Goal: Task Accomplishment & Management: Manage account settings

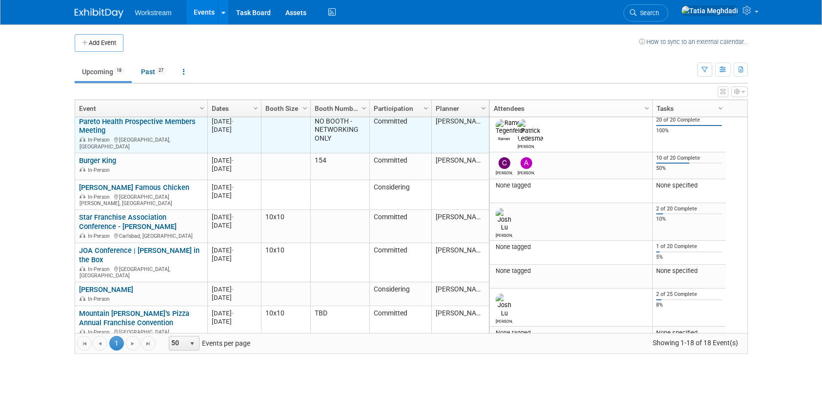
scroll to position [4, 0]
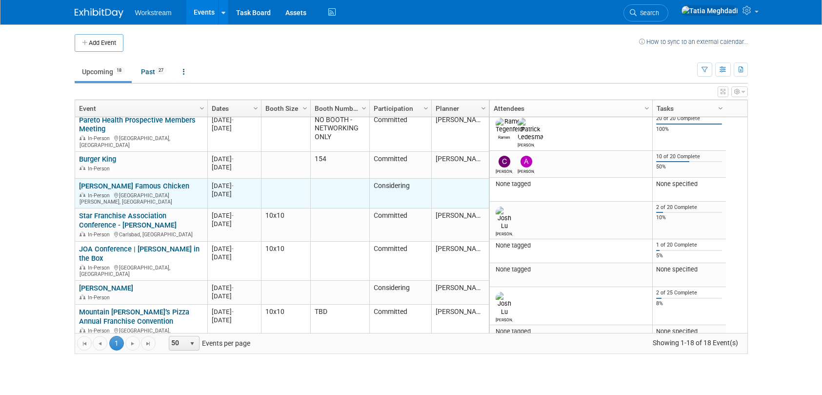
click at [101, 181] on link "[PERSON_NAME] Famous Chicken" at bounding box center [134, 185] width 110 height 9
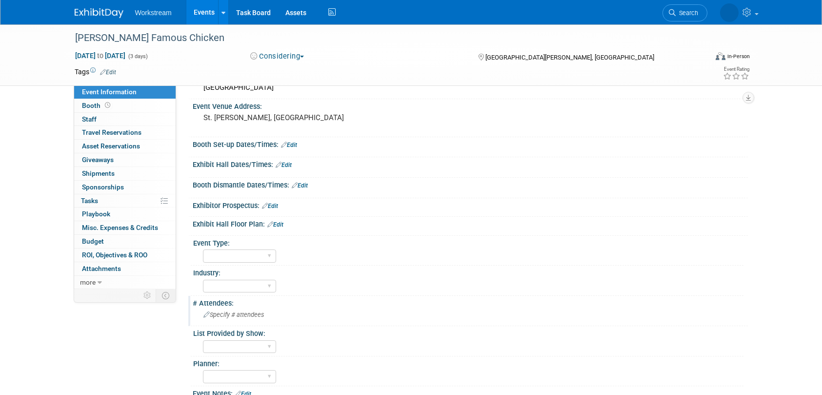
scroll to position [181, 0]
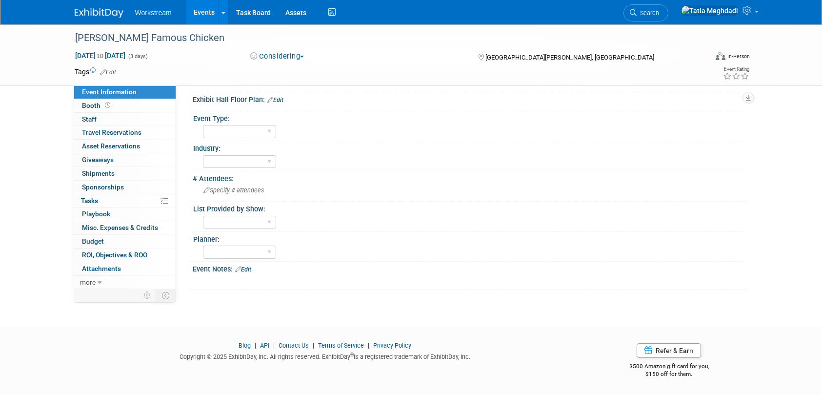
click at [215, 269] on div "Event Notes: Edit" at bounding box center [470, 267] width 555 height 13
click at [238, 267] on icon at bounding box center [238, 269] width 6 height 6
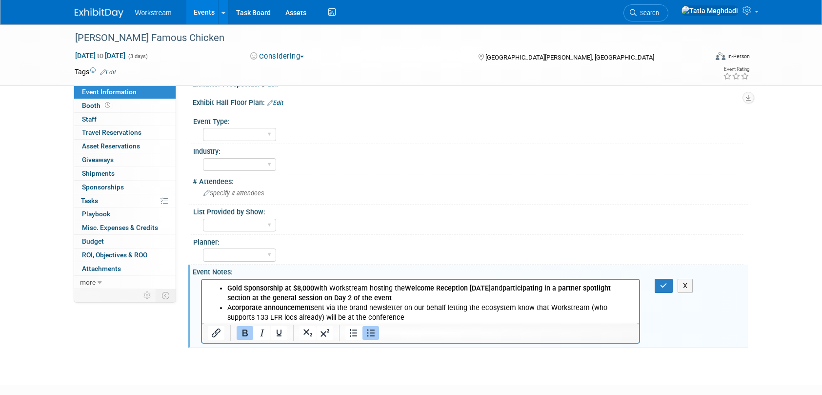
scroll to position [175, 0]
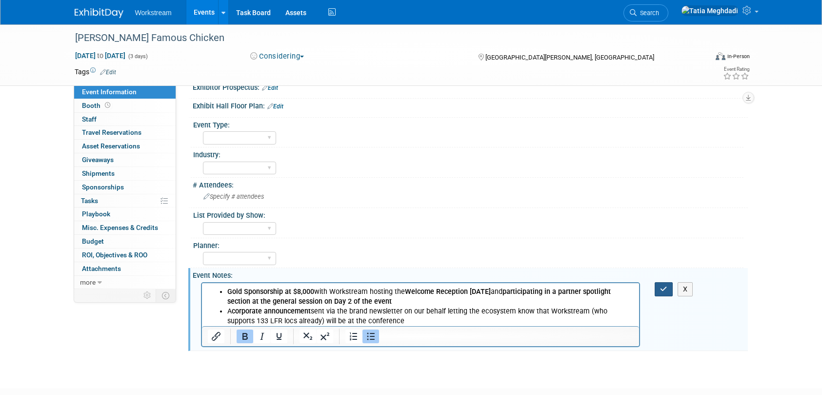
click at [665, 291] on icon "button" at bounding box center [663, 288] width 7 height 7
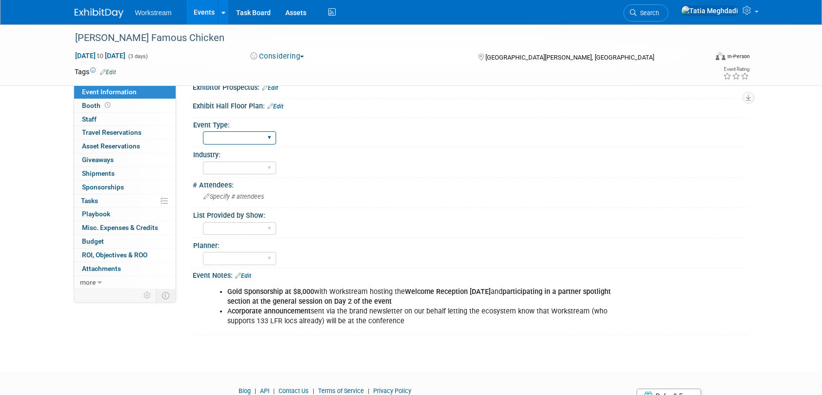
click at [229, 137] on select "Field Test Franchisor Brand MSA Brand NON MSA Internal Industry Customer" at bounding box center [239, 137] width 73 height 13
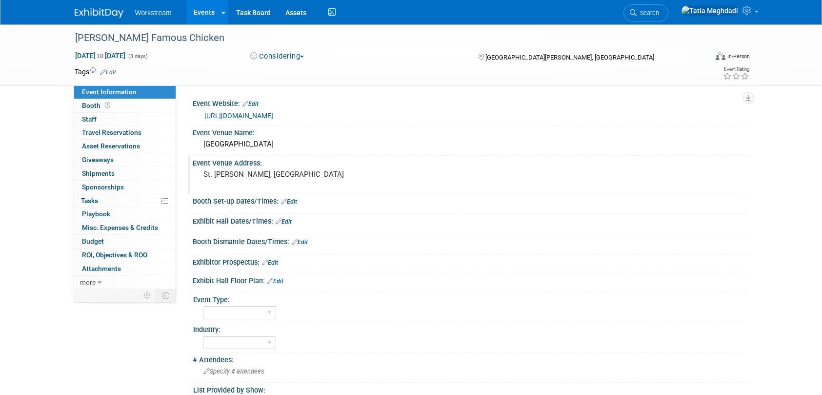
scroll to position [2, 0]
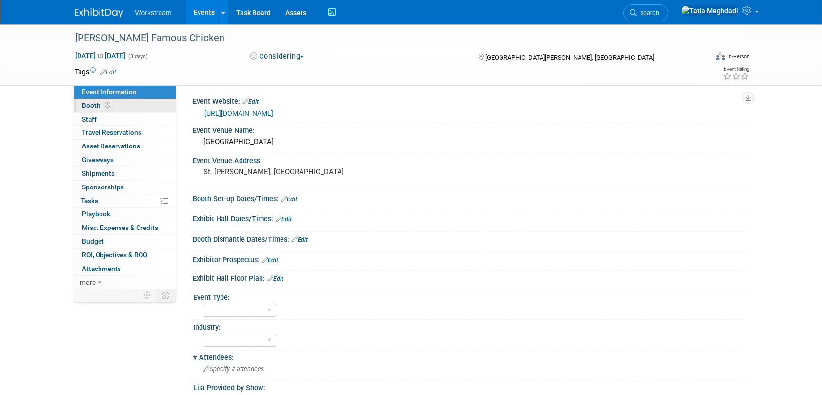
click at [92, 105] on span "Booth" at bounding box center [97, 105] width 30 height 8
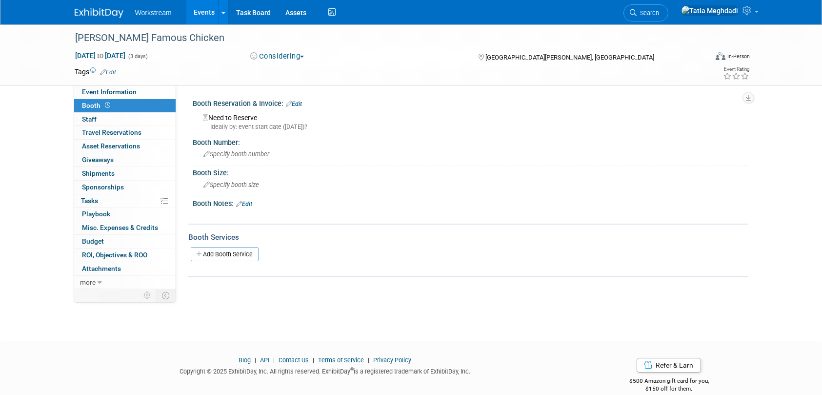
click at [295, 103] on link "Edit" at bounding box center [294, 103] width 16 height 7
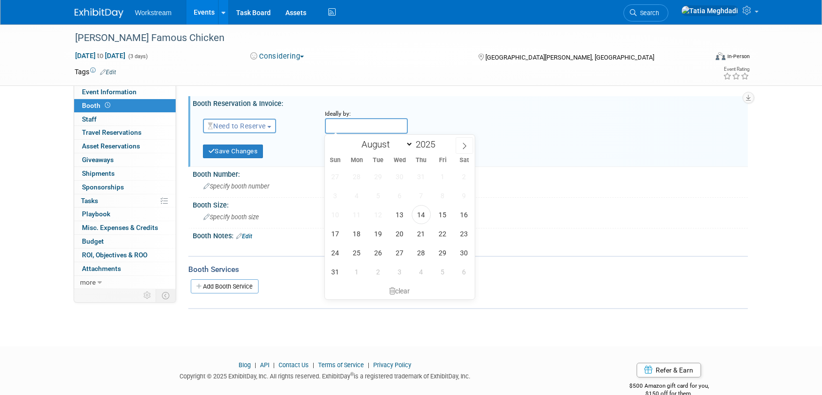
click at [357, 130] on input "text" at bounding box center [366, 126] width 83 height 16
click at [443, 215] on span "15" at bounding box center [442, 214] width 19 height 19
type input "[DATE]"
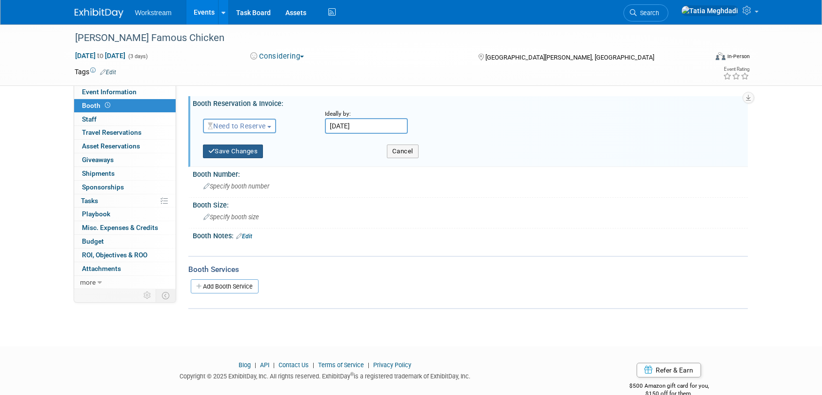
click at [236, 150] on button "Save Changes" at bounding box center [233, 151] width 60 height 14
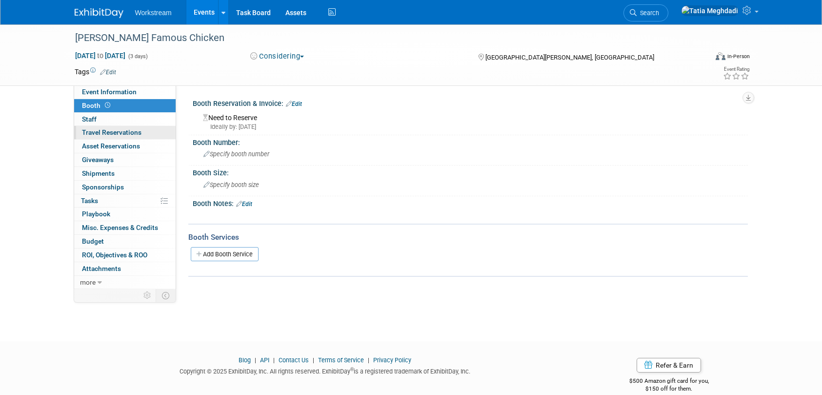
click at [97, 128] on span "Travel Reservations 0" at bounding box center [111, 132] width 59 height 8
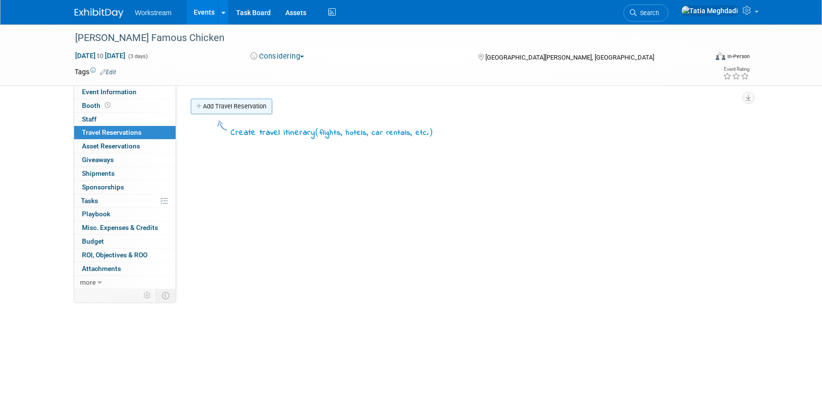
click at [223, 106] on link "Add Travel Reservation" at bounding box center [231, 107] width 81 height 16
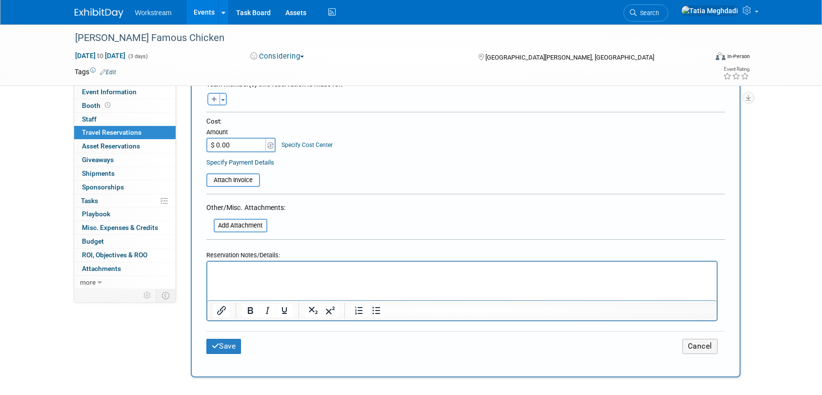
scroll to position [475, 0]
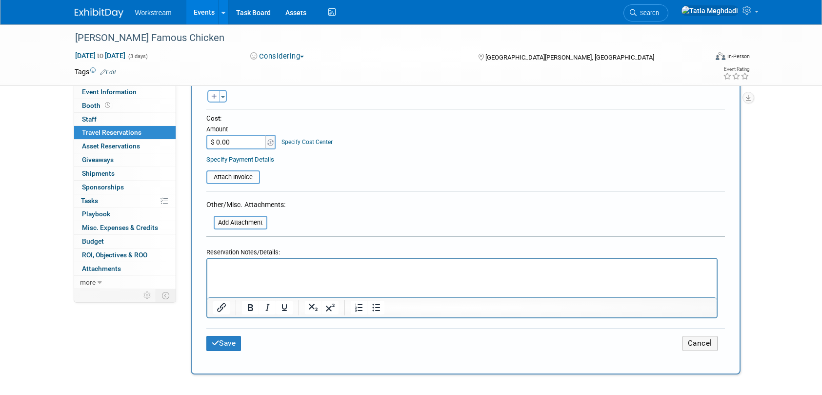
click at [270, 272] on p "Rich Text Area. Press ALT-0 for help." at bounding box center [462, 267] width 498 height 10
paste body "Rich Text Area. Press ALT-0 for help."
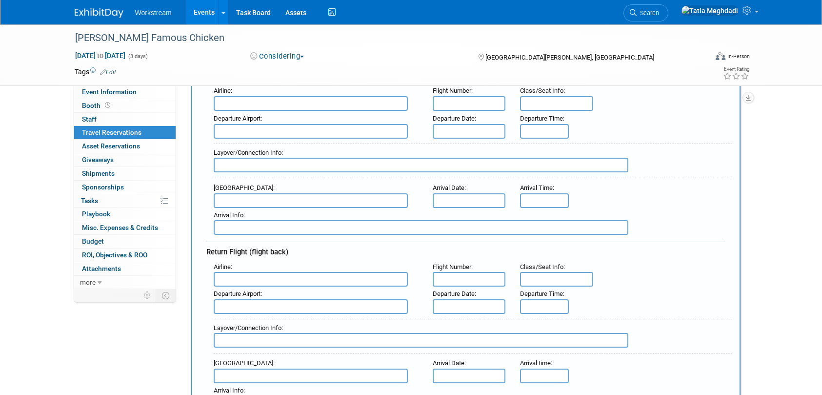
scroll to position [0, 0]
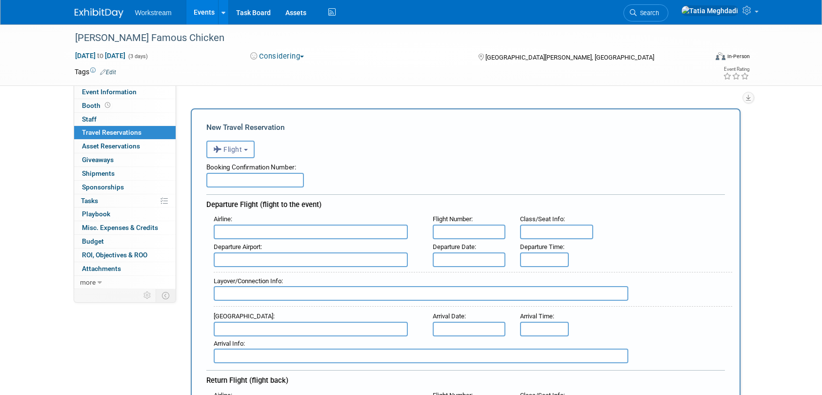
click at [230, 149] on span "Flight" at bounding box center [227, 149] width 29 height 8
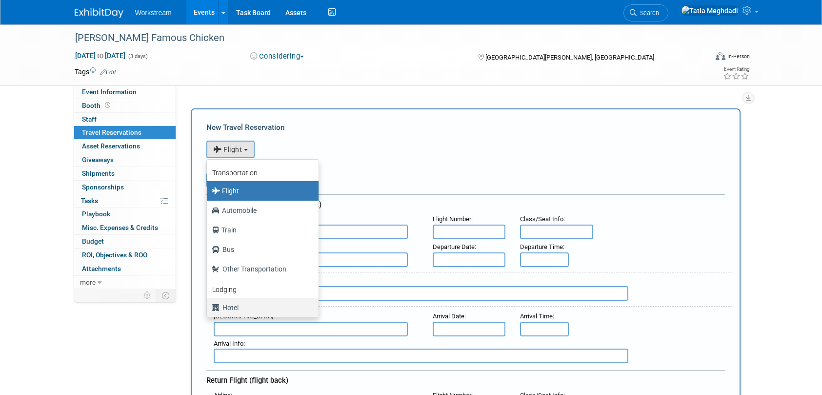
click at [234, 303] on label "Hotel" at bounding box center [260, 307] width 97 height 16
click at [208, 303] on input "Hotel" at bounding box center [205, 306] width 6 height 6
select select "6"
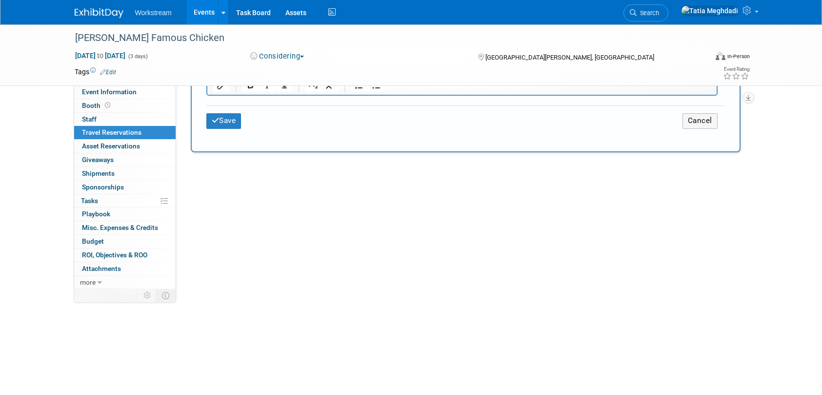
scroll to position [592, 0]
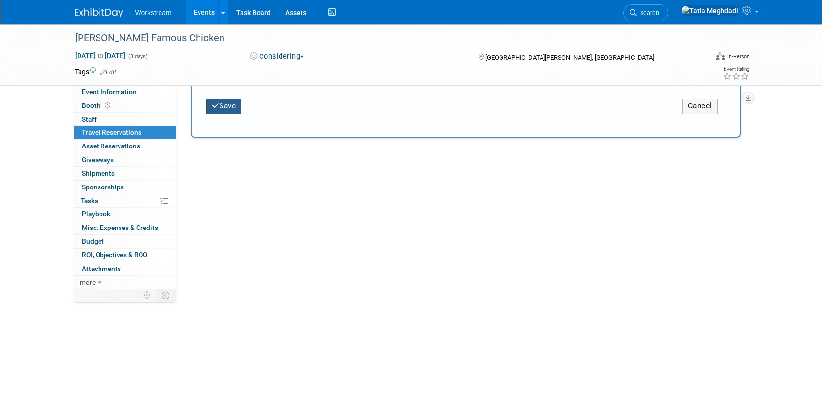
click at [229, 105] on button "Save" at bounding box center [223, 106] width 35 height 15
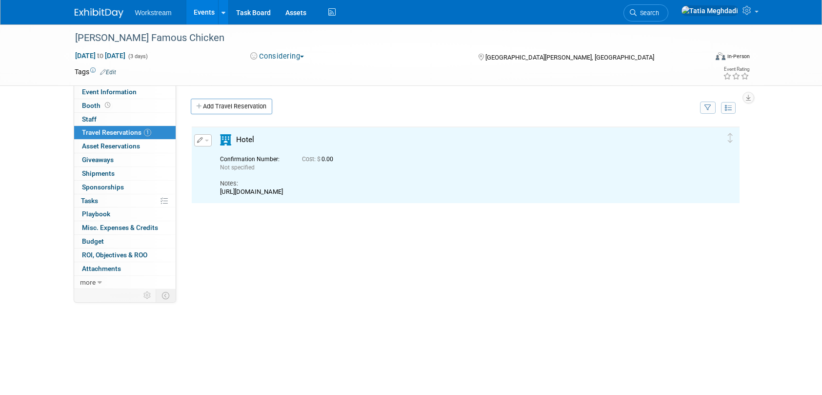
scroll to position [0, 0]
